Goal: Task Accomplishment & Management: Manage account settings

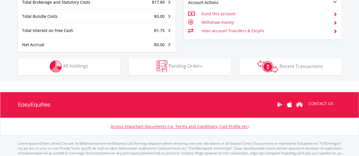
scroll to position [340, 0]
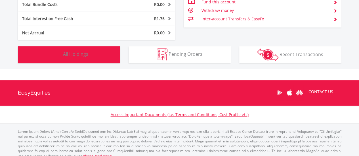
click at [92, 50] on button "Holdings All Holdings" at bounding box center [69, 54] width 102 height 17
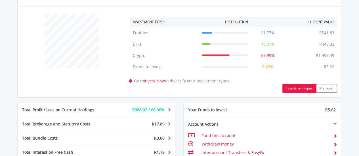
scroll to position [201, 0]
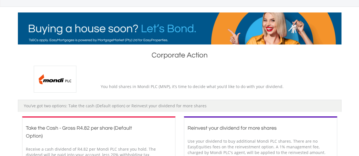
scroll to position [142, 0]
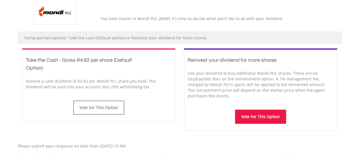
click at [257, 115] on button "Vote For This Option" at bounding box center [260, 117] width 51 height 14
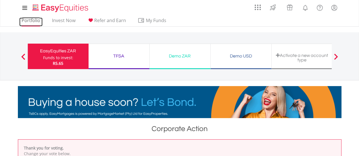
click at [36, 19] on link "Portfolio" at bounding box center [30, 22] width 23 height 9
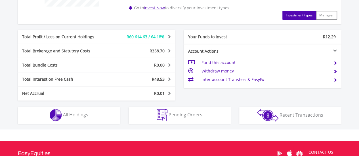
scroll to position [334, 0]
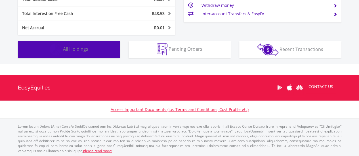
click at [83, 49] on span "All Holdings" at bounding box center [75, 49] width 25 height 6
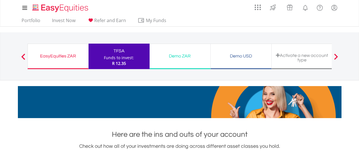
scroll to position [0, 0]
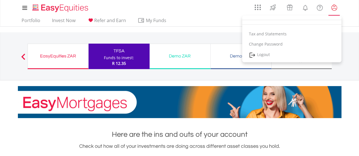
click at [334, 9] on lord-icon "My Profile" at bounding box center [333, 7] width 7 height 7
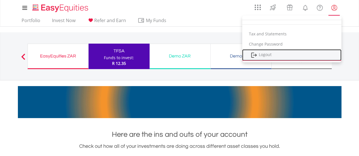
click at [269, 55] on link "Logout" at bounding box center [291, 55] width 99 height 12
